Goal: Navigation & Orientation: Understand site structure

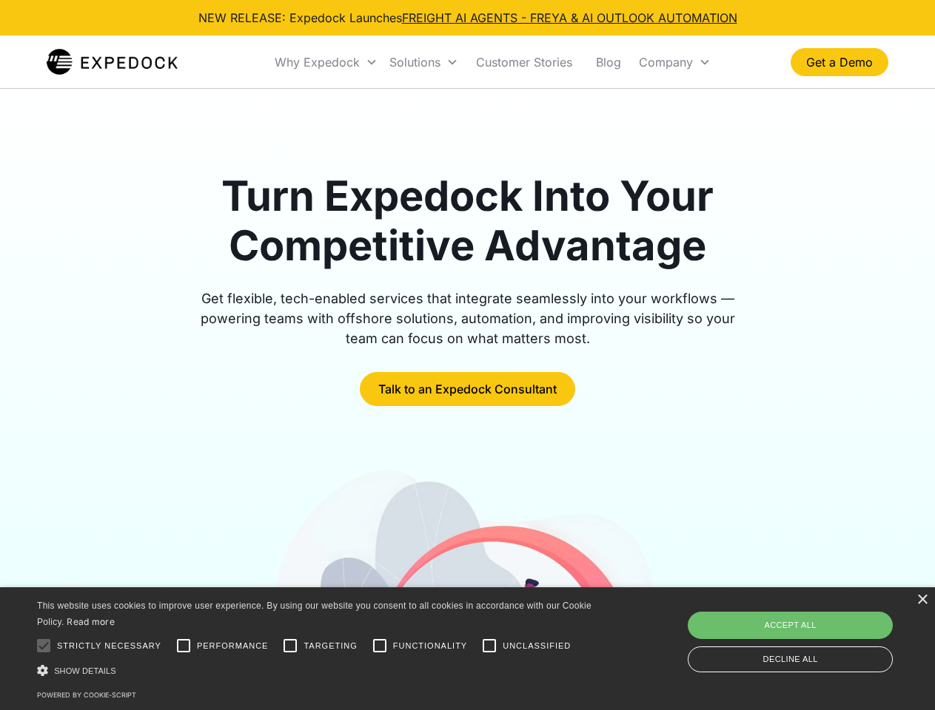
click at [326, 62] on div "Why Expedock" at bounding box center [317, 62] width 85 height 15
click at [423, 62] on div "Solutions" at bounding box center [414, 62] width 51 height 15
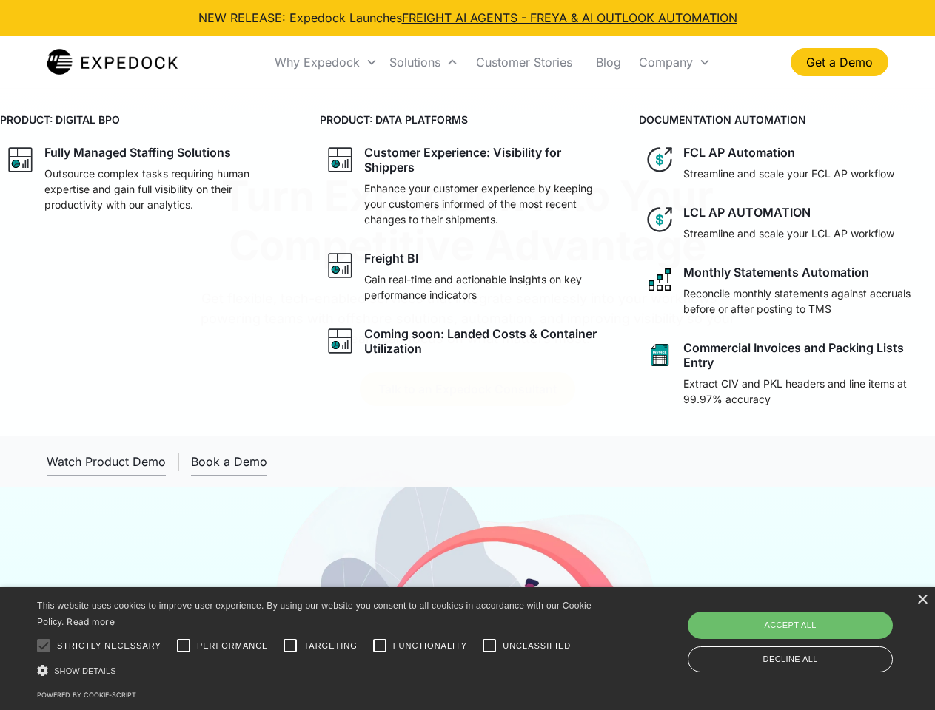
click at [674, 62] on div "Company" at bounding box center [666, 62] width 54 height 15
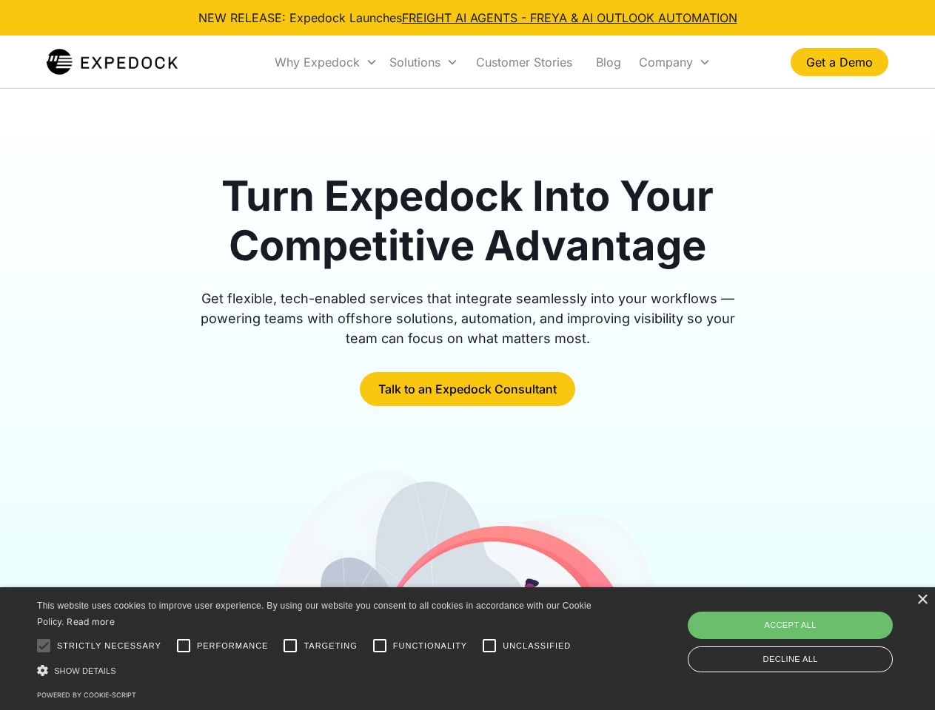
click at [44, 646] on div at bounding box center [44, 646] width 30 height 30
click at [184, 646] on input "Performance" at bounding box center [184, 646] width 30 height 30
checkbox input "true"
click at [290, 646] on input "Targeting" at bounding box center [290, 646] width 30 height 30
checkbox input "true"
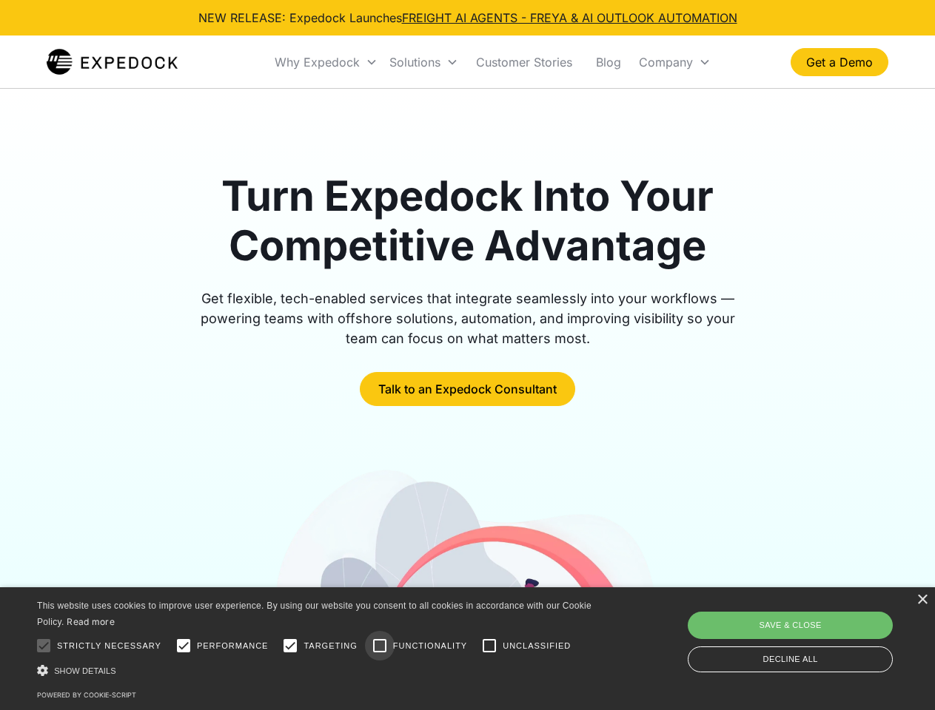
click at [380, 646] on input "Functionality" at bounding box center [380, 646] width 30 height 30
checkbox input "true"
click at [489, 646] on input "Unclassified" at bounding box center [489, 646] width 30 height 30
checkbox input "true"
click at [317, 670] on div "Show details Hide details" at bounding box center [316, 671] width 559 height 16
